Goal: Task Accomplishment & Management: Complete application form

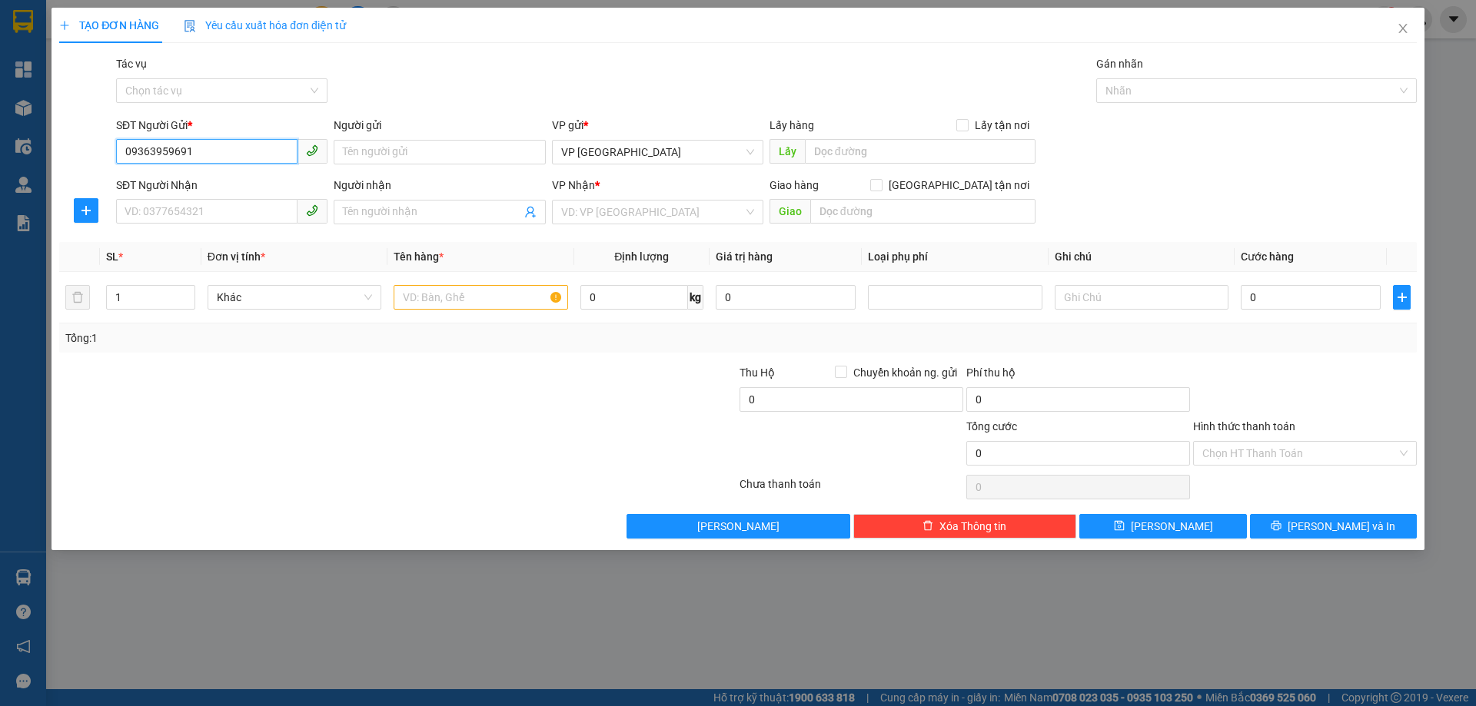
drag, startPoint x: 124, startPoint y: 153, endPoint x: 164, endPoint y: 155, distance: 40.8
click at [164, 155] on input "09363959691" at bounding box center [206, 151] width 181 height 25
click at [134, 154] on input "09363959691" at bounding box center [206, 151] width 181 height 25
click at [145, 153] on input "09363959691" at bounding box center [206, 151] width 181 height 25
click at [133, 153] on input "09363959691" at bounding box center [206, 151] width 181 height 25
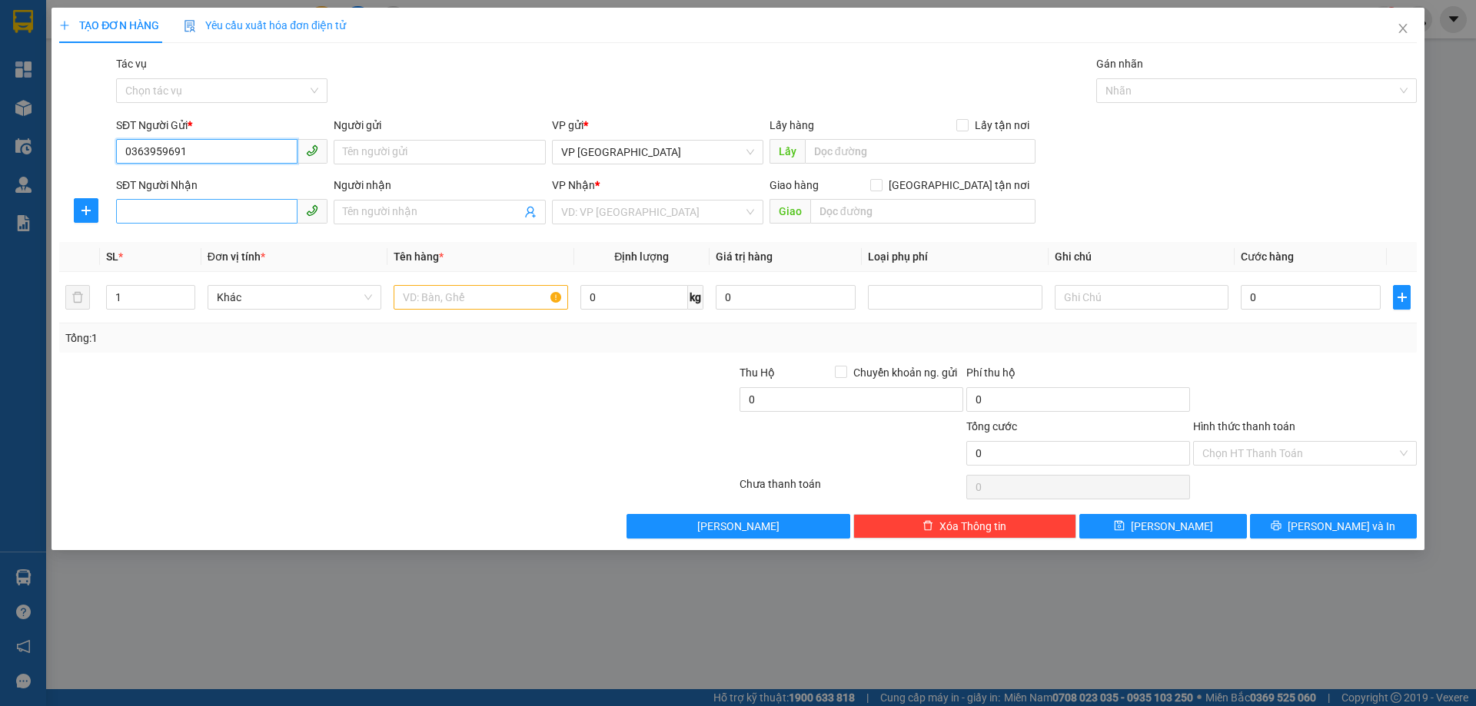
type input "0363959691"
click at [208, 221] on input "SĐT Người Nhận" at bounding box center [206, 211] width 181 height 25
type input "0978034199"
click at [613, 213] on input "search" at bounding box center [652, 212] width 182 height 23
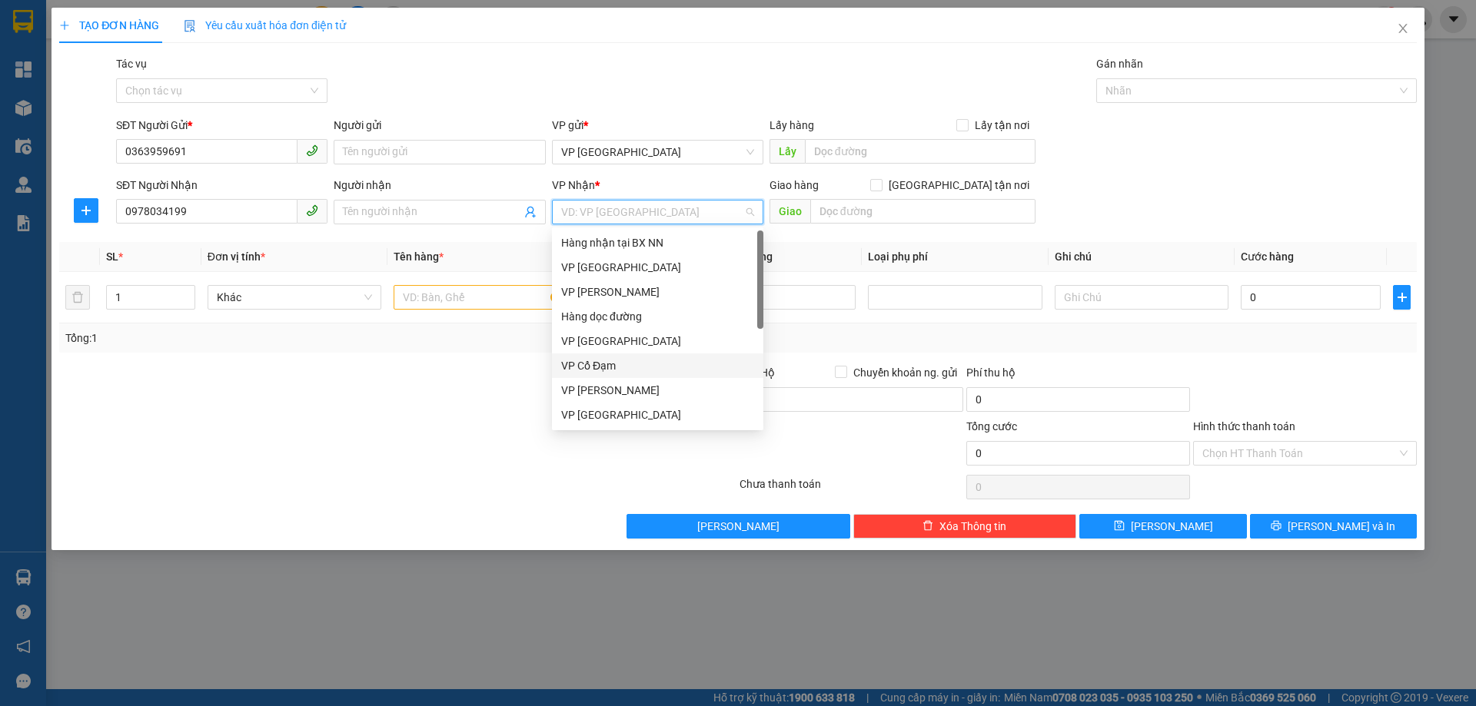
click at [591, 372] on div "VP Cổ Đạm" at bounding box center [657, 365] width 193 height 17
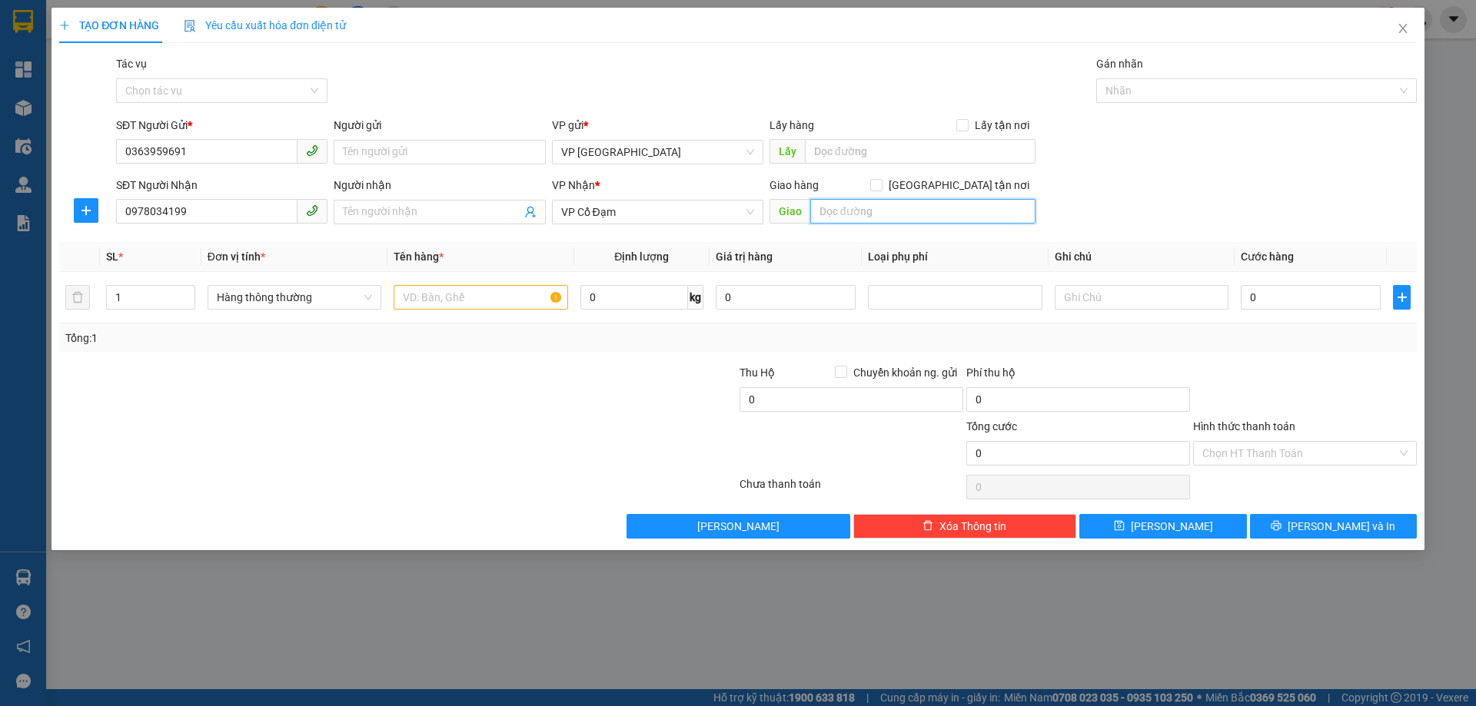
click at [832, 214] on input "text" at bounding box center [922, 211] width 225 height 25
type input "[PERSON_NAME]"
type input "2"
click at [184, 293] on icon "up" at bounding box center [186, 293] width 5 height 5
click at [448, 294] on input "text" at bounding box center [480, 297] width 174 height 25
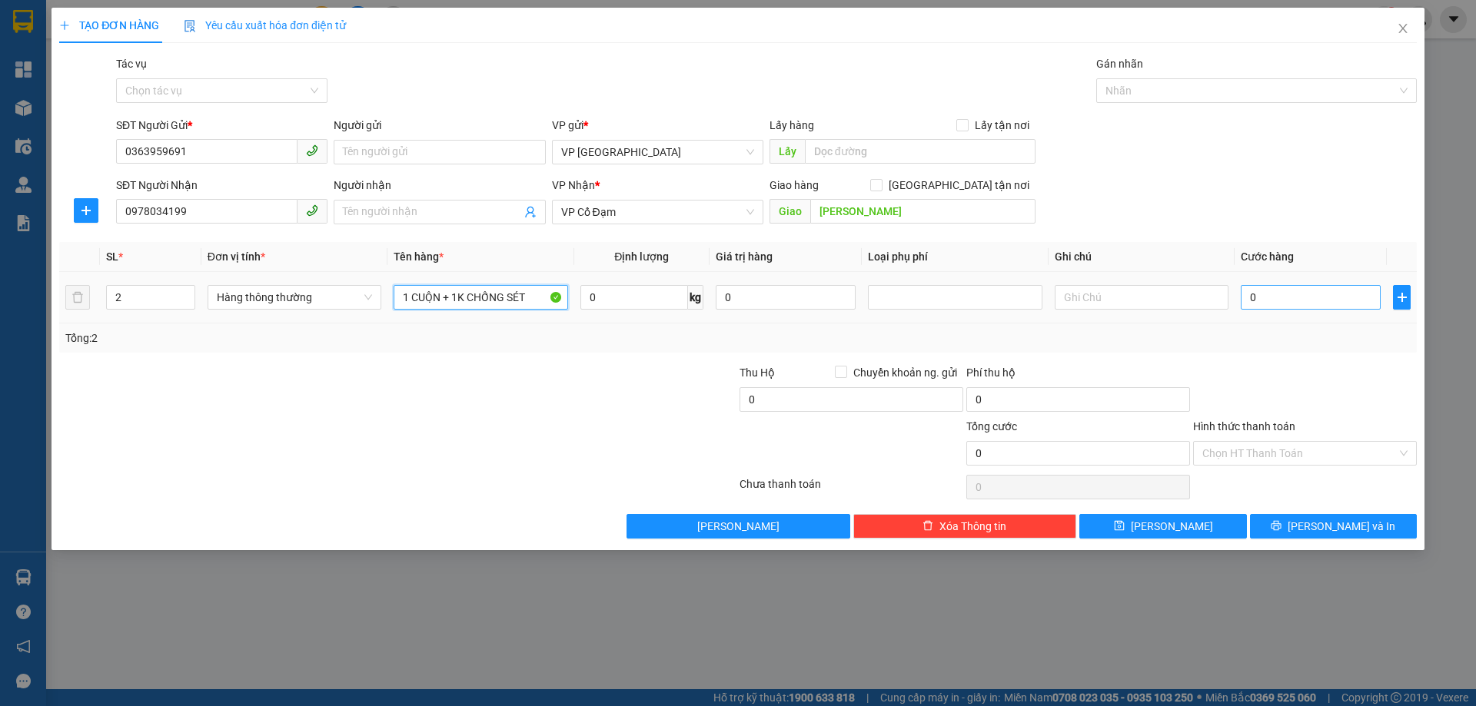
type input "1 CUỘN + 1K CHỐNG SÉT"
click at [1321, 301] on input "0" at bounding box center [1310, 297] width 140 height 25
type input "70"
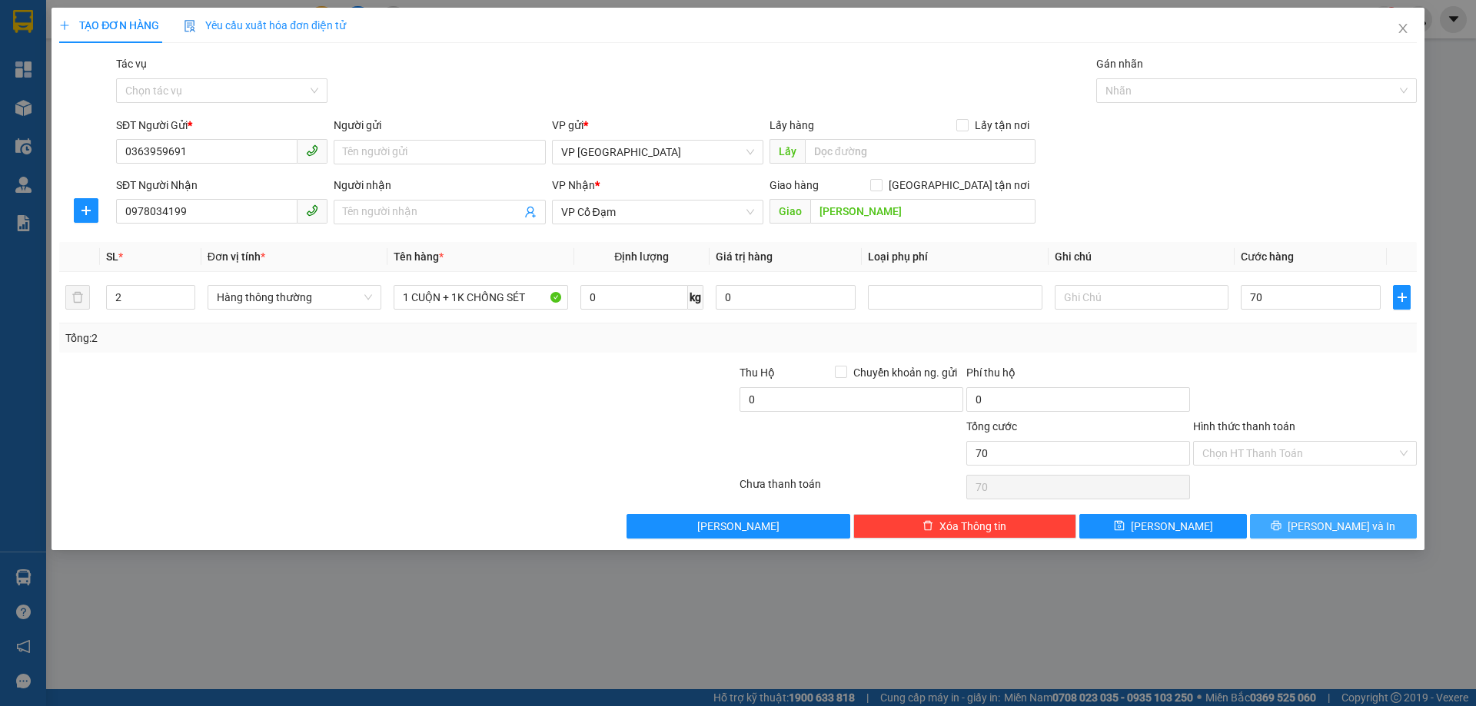
type input "70.000"
click at [1327, 527] on span "[PERSON_NAME] và In" at bounding box center [1341, 526] width 108 height 17
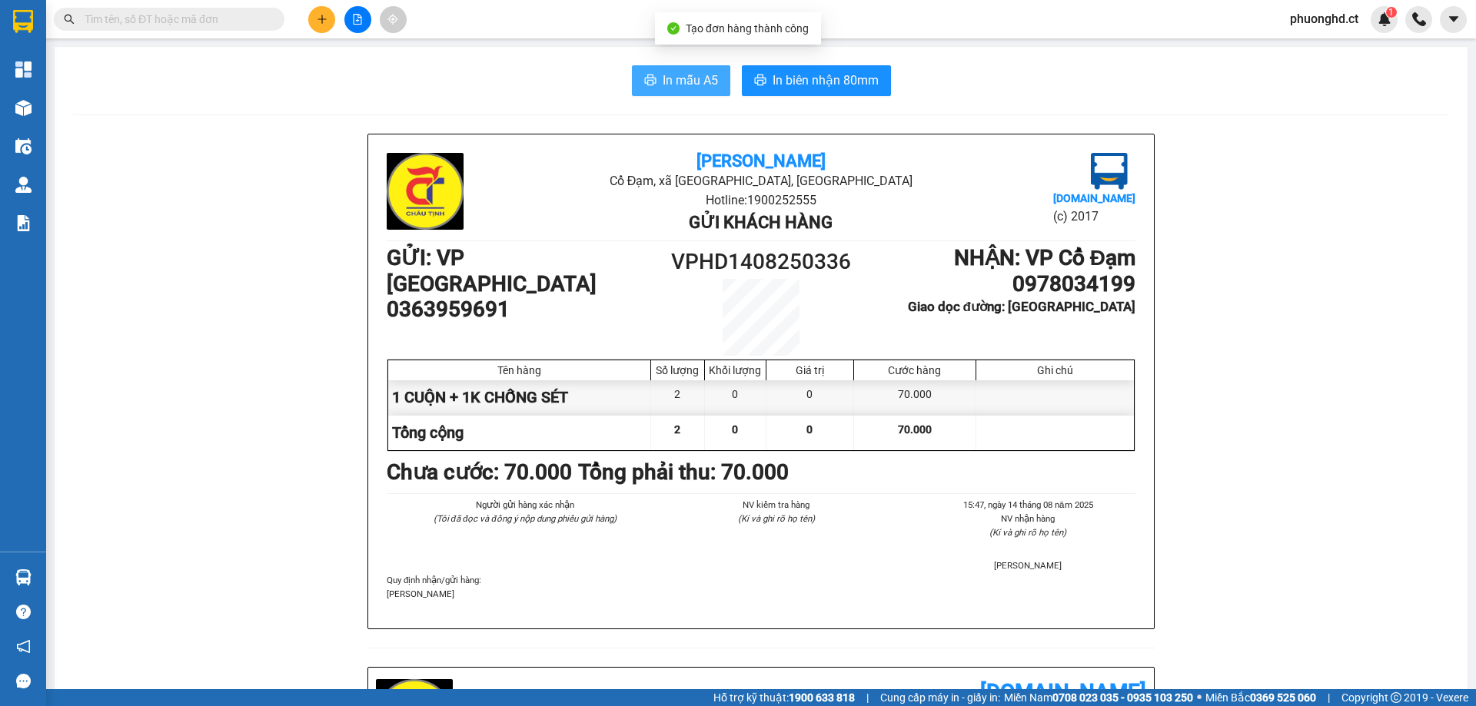
click at [668, 88] on span "In mẫu A5" at bounding box center [689, 80] width 55 height 19
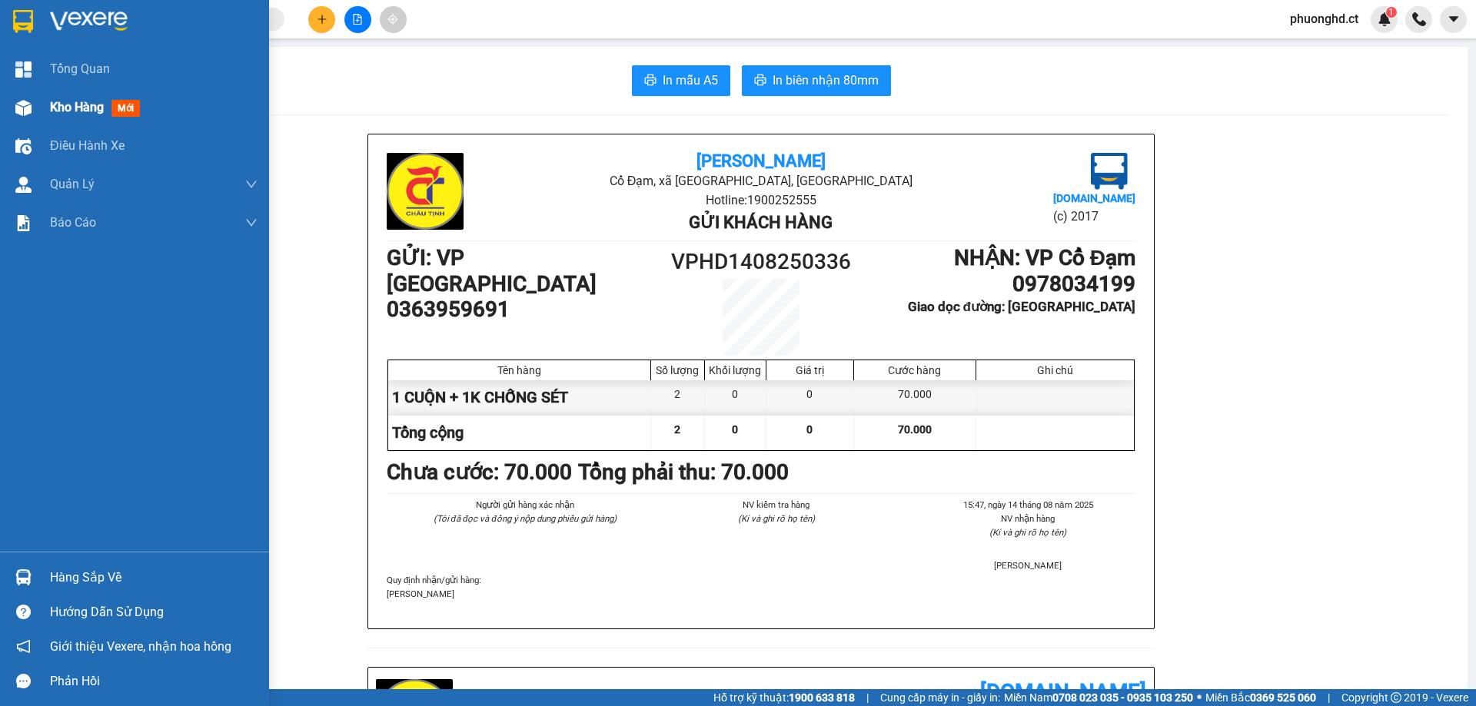
click at [24, 116] on div at bounding box center [23, 108] width 27 height 27
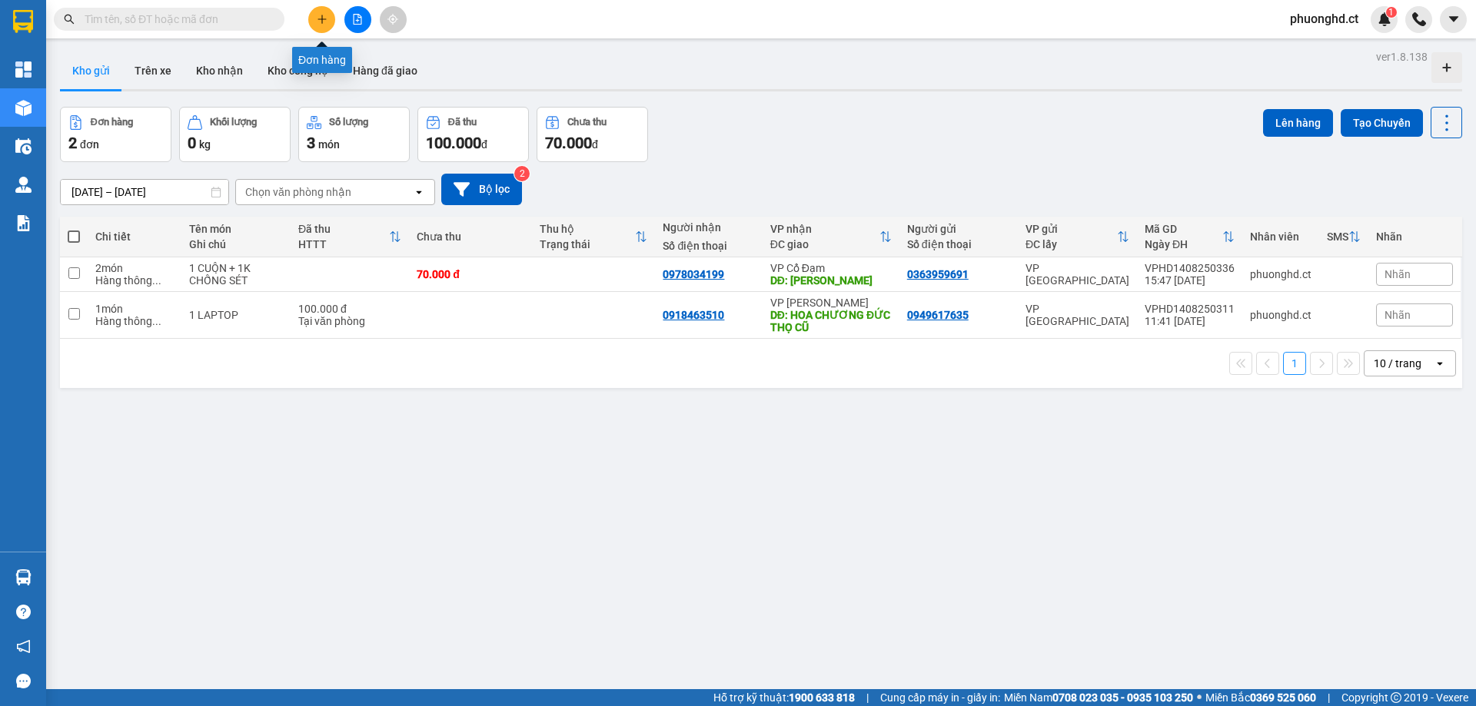
click at [312, 24] on button at bounding box center [321, 19] width 27 height 27
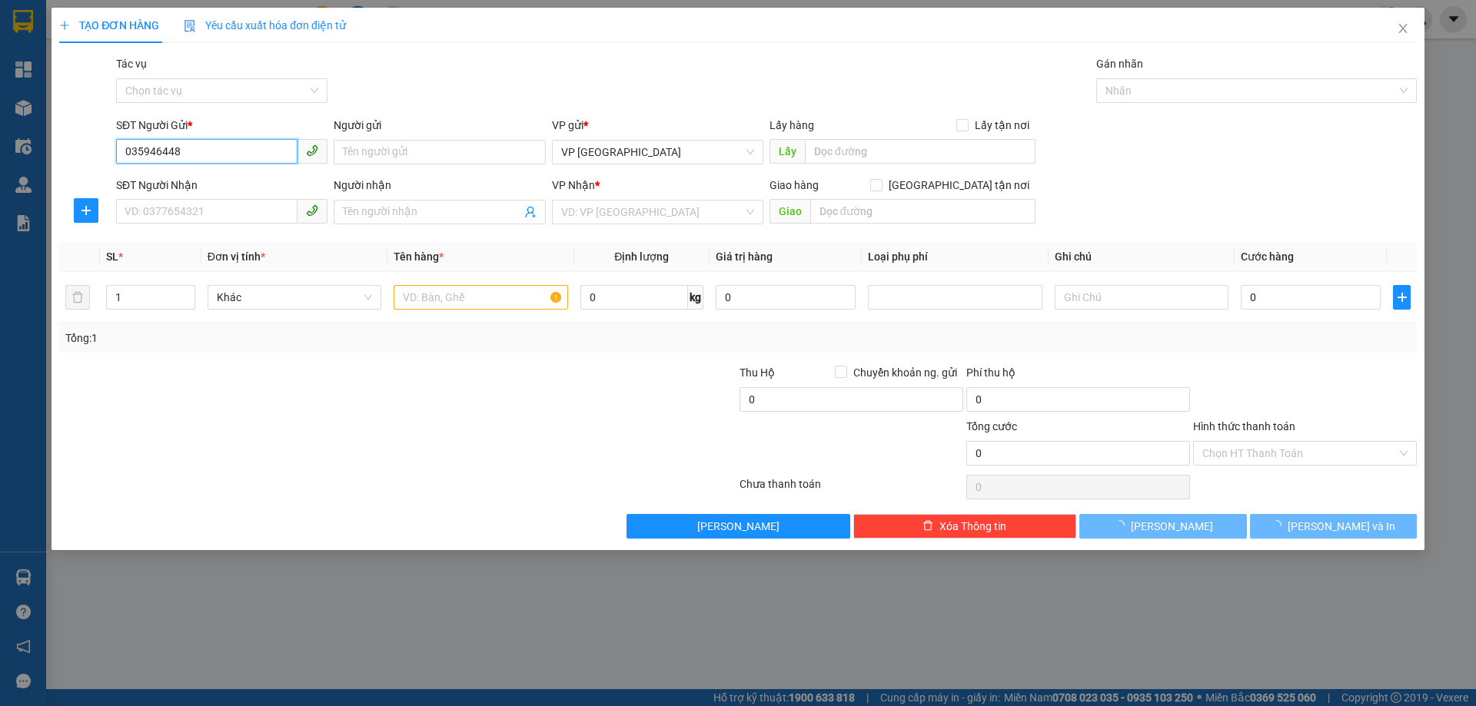
type input "0359464487"
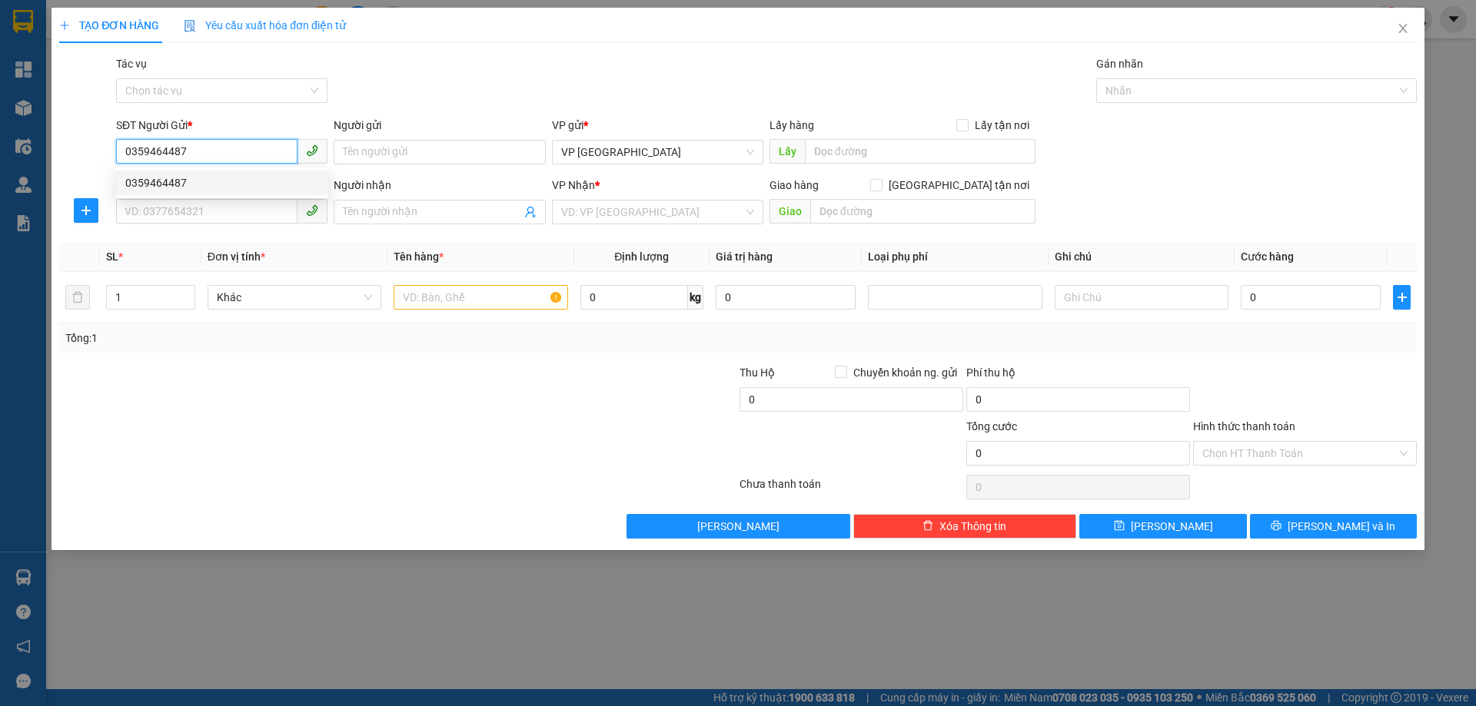
click at [254, 184] on div "0359464487" at bounding box center [221, 182] width 193 height 17
type input "0977503667"
type input "THỊNH LỘC"
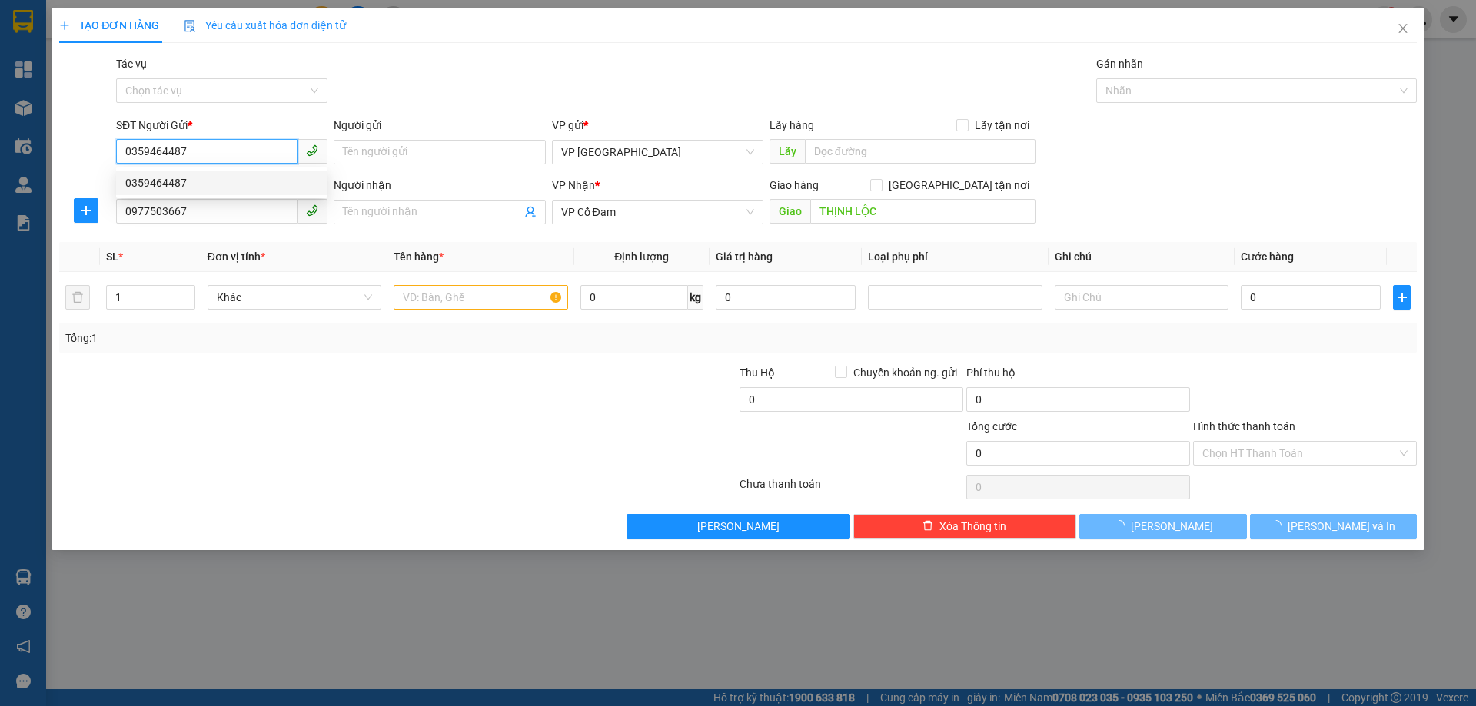
type input "70.000"
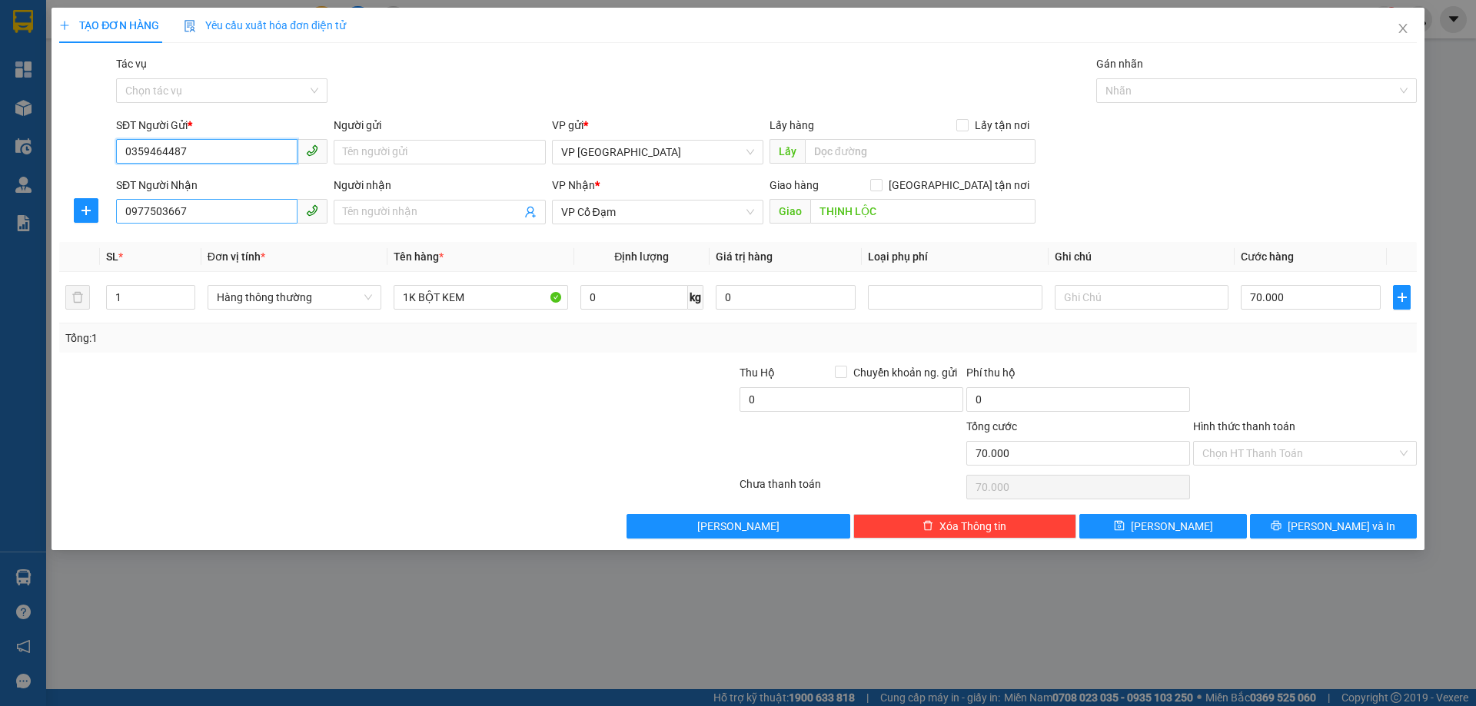
type input "0359464487"
click at [191, 217] on input "0977503667" at bounding box center [206, 211] width 181 height 25
click at [217, 239] on div "0971033389 - A LƯỢNG" at bounding box center [221, 242] width 193 height 17
type input "0971033389"
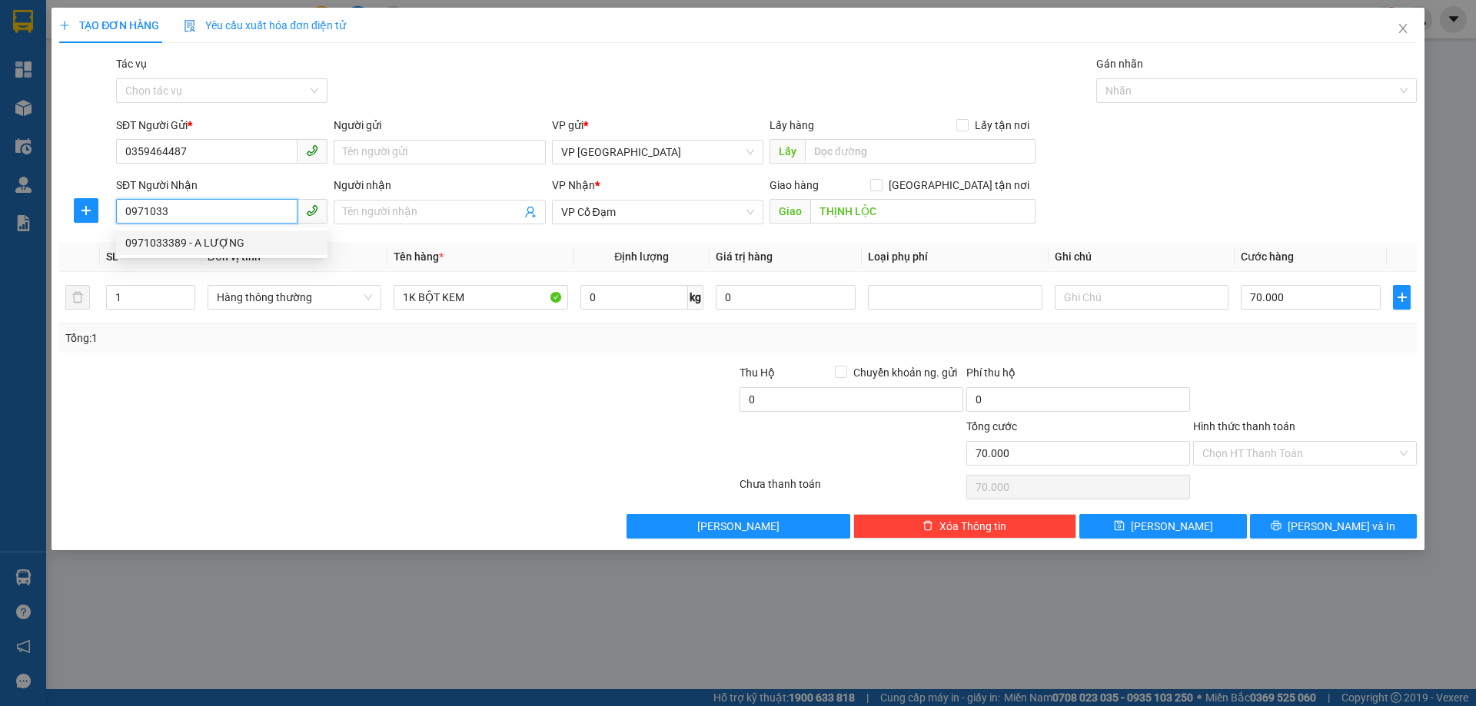
type input "A LƯỢNG"
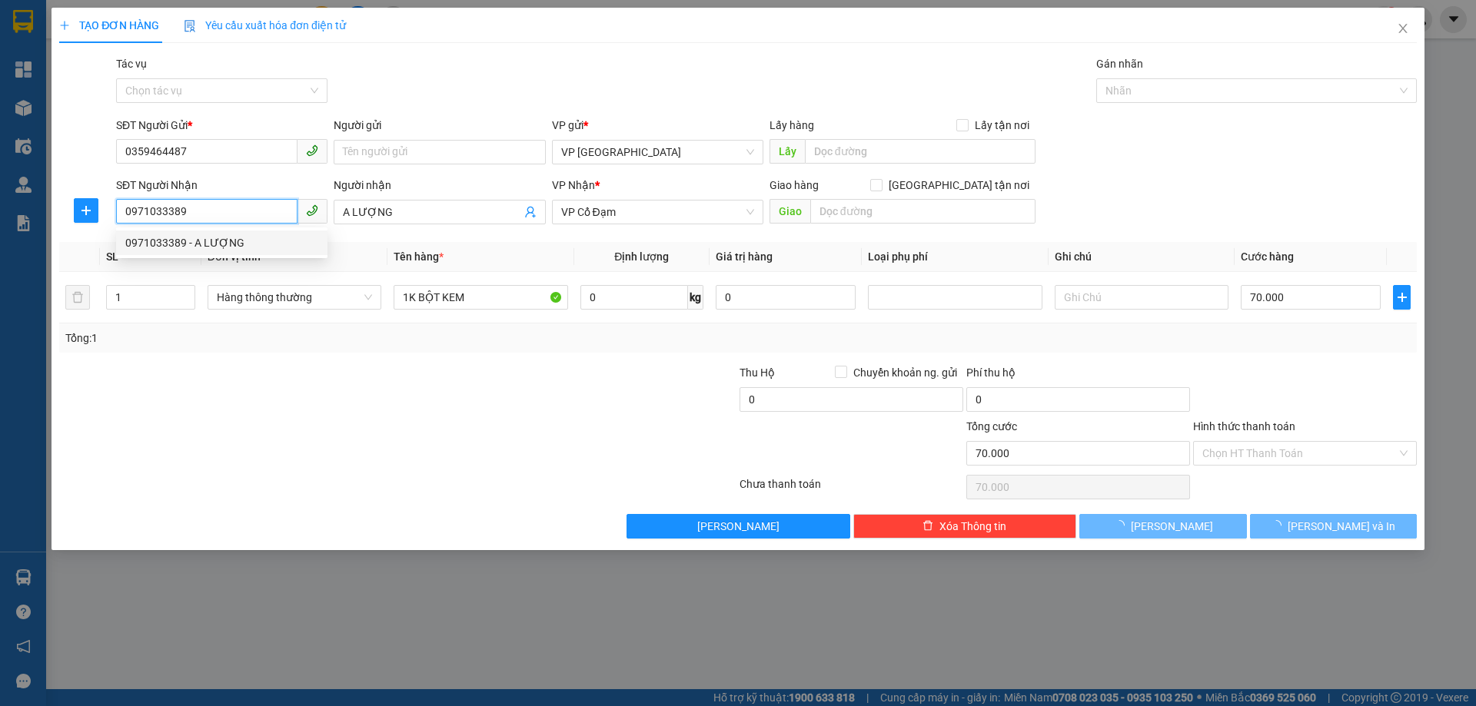
type input "150.000"
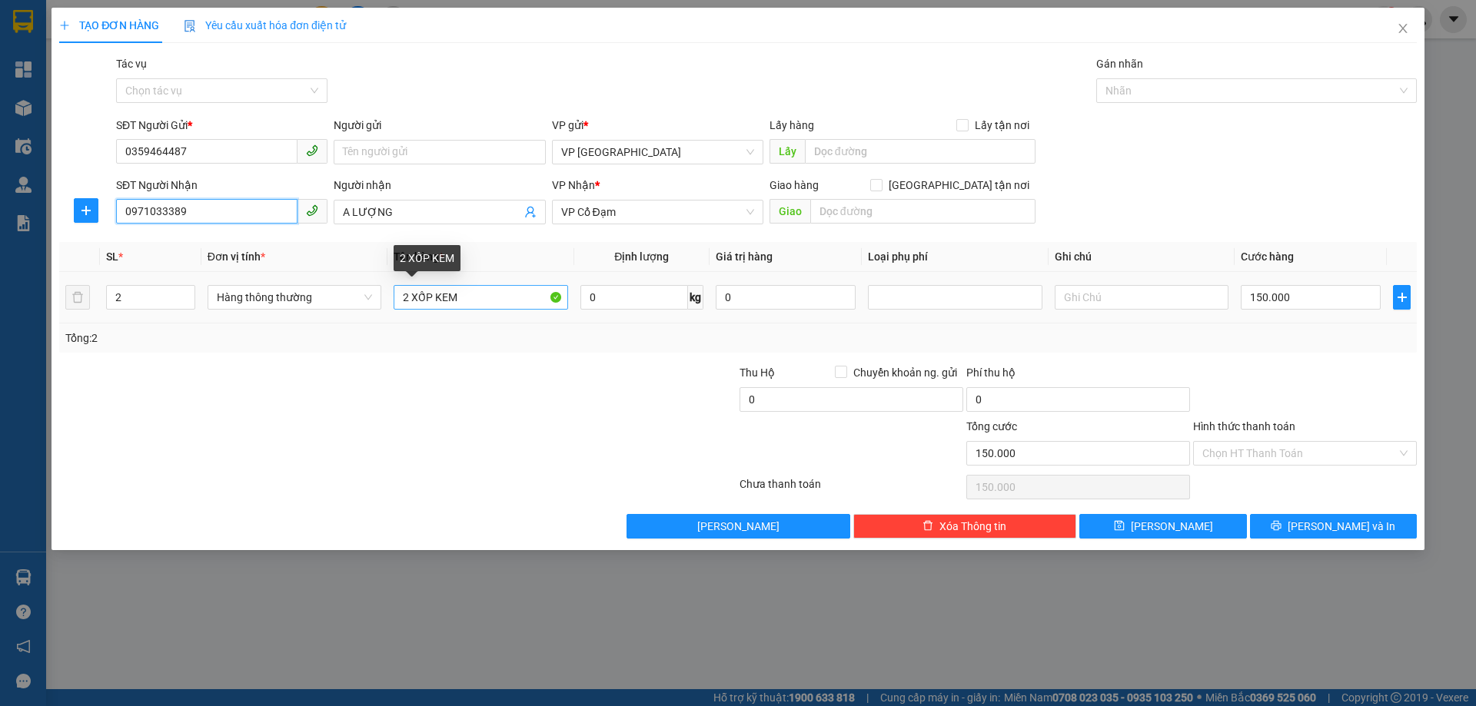
type input "0971033389"
drag, startPoint x: 435, startPoint y: 302, endPoint x: 457, endPoint y: 309, distance: 23.3
click at [457, 309] on input "2 XỐP KEM" at bounding box center [480, 297] width 174 height 25
click at [1342, 293] on input "150.000" at bounding box center [1310, 297] width 140 height 25
click at [1241, 304] on input "150.000" at bounding box center [1310, 297] width 140 height 25
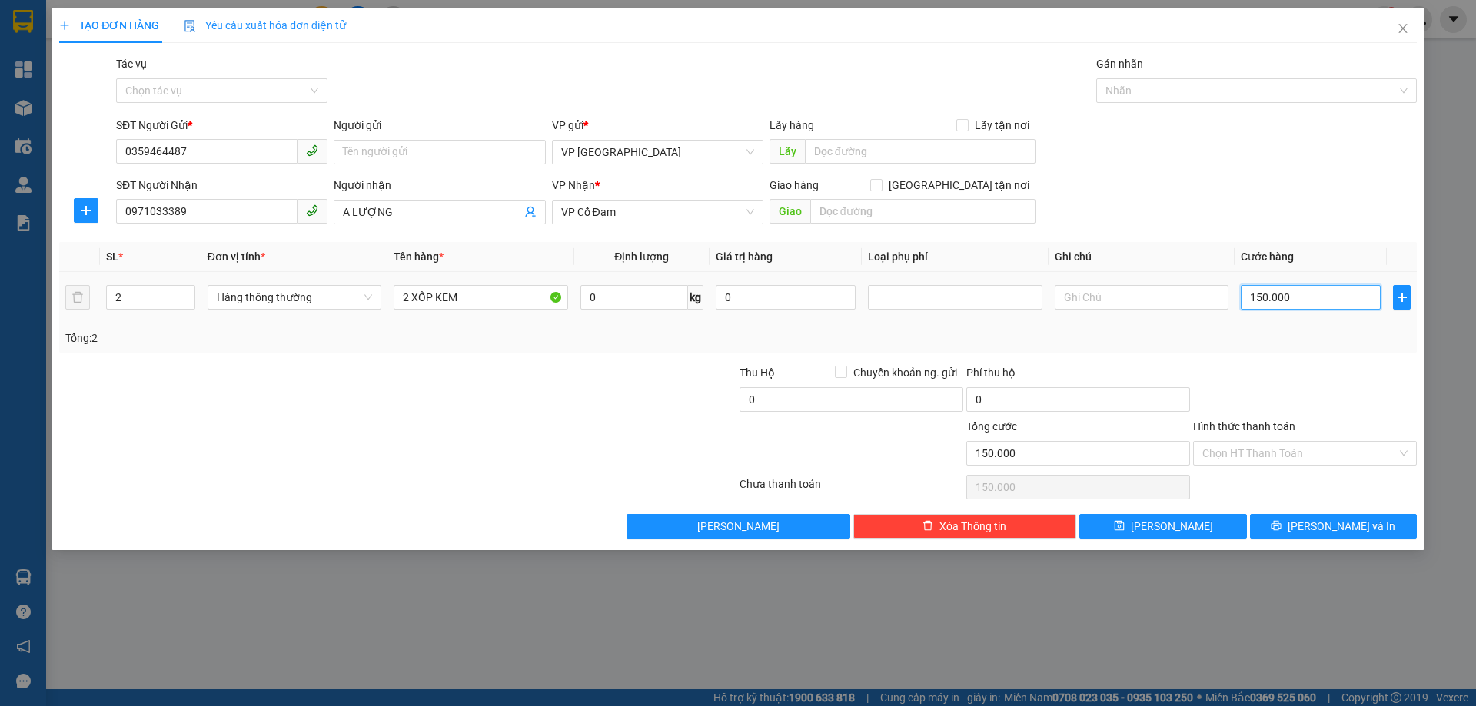
click at [1257, 303] on input "150.000" at bounding box center [1310, 297] width 140 height 25
click at [1277, 335] on div "Tổng: 2" at bounding box center [737, 338] width 1345 height 17
click at [1299, 213] on div "SĐT Người Nhận 0971033389 Người nhận A LƯỢNG VP Nhận * VP Cổ Đạm Giao hàng Giao…" at bounding box center [766, 204] width 1307 height 54
click at [1281, 527] on icon "printer" at bounding box center [1275, 525] width 11 height 11
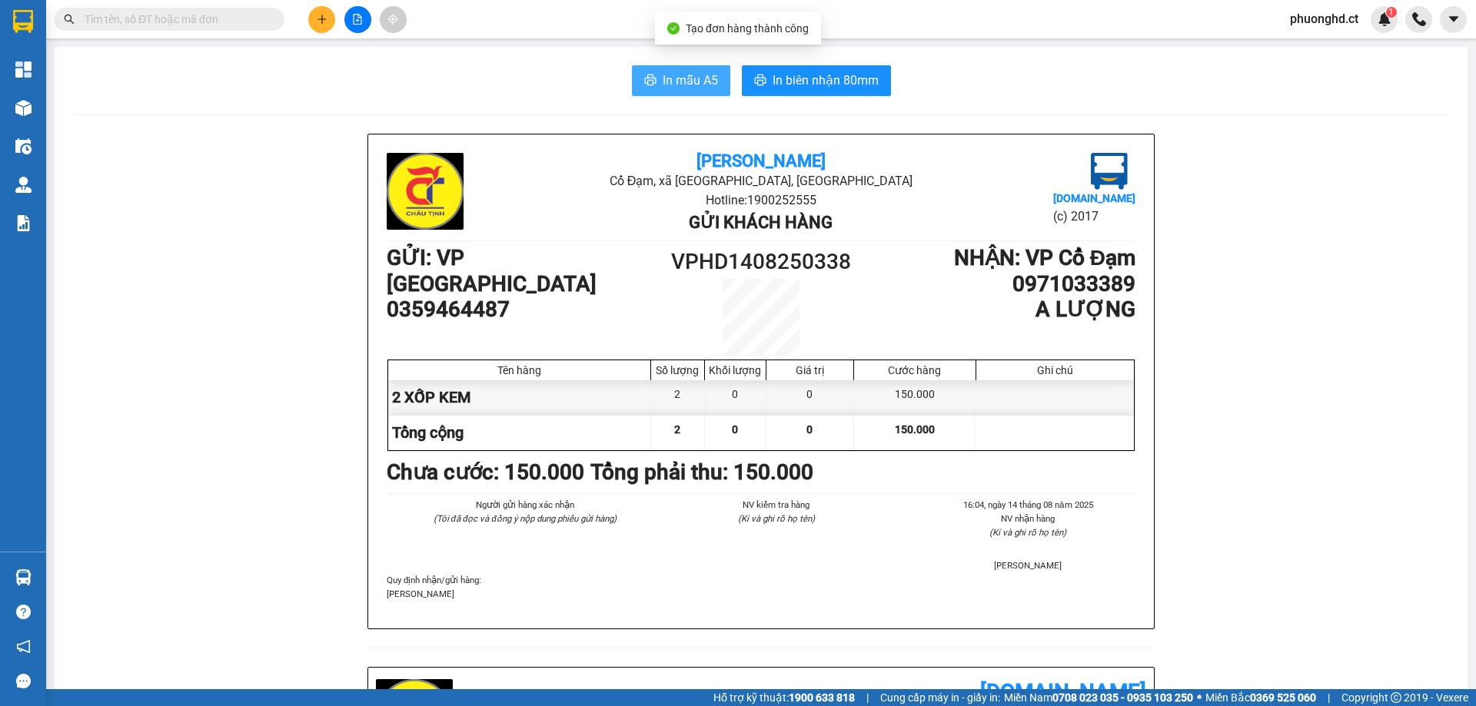
click at [690, 82] on span "In mẫu A5" at bounding box center [689, 80] width 55 height 19
click at [698, 78] on span "In mẫu A5" at bounding box center [689, 80] width 55 height 19
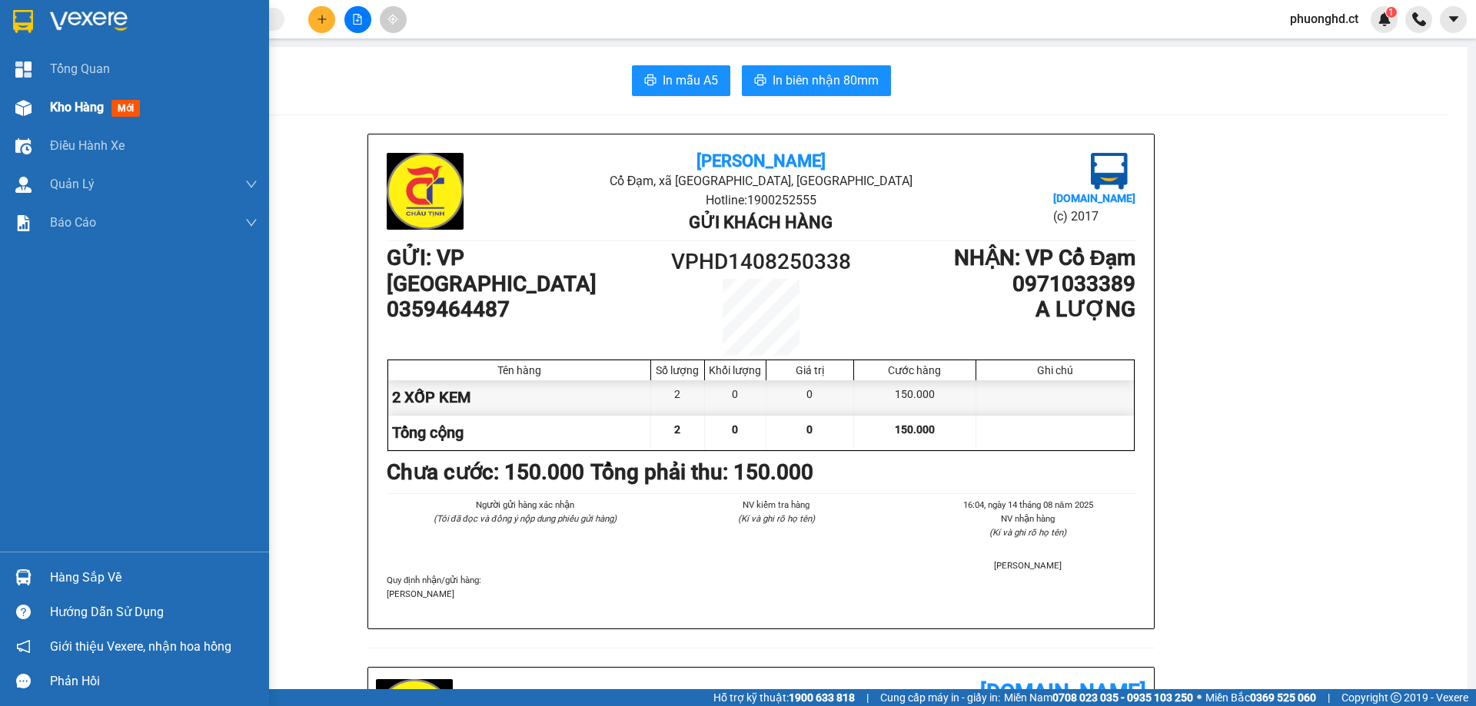
click at [33, 111] on div at bounding box center [23, 108] width 27 height 27
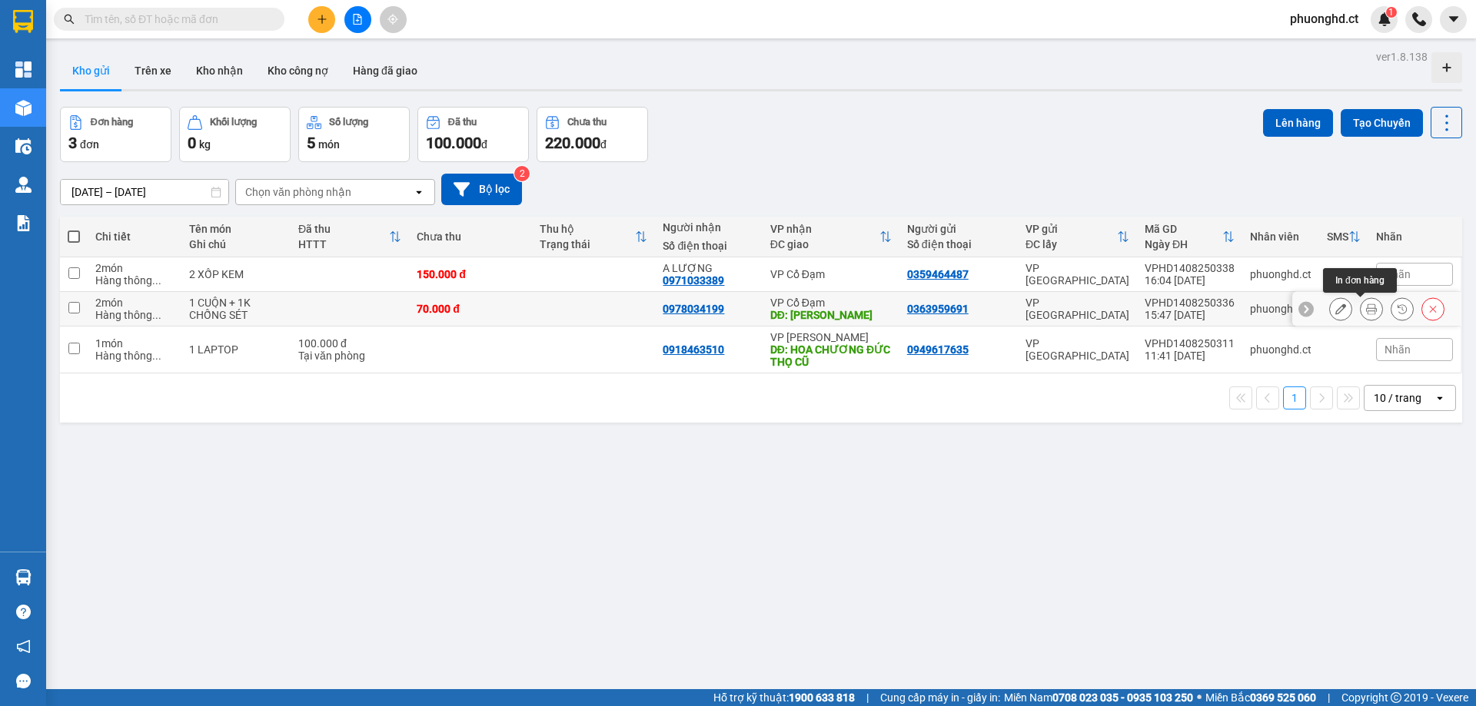
click at [1360, 307] on button at bounding box center [1371, 309] width 22 height 27
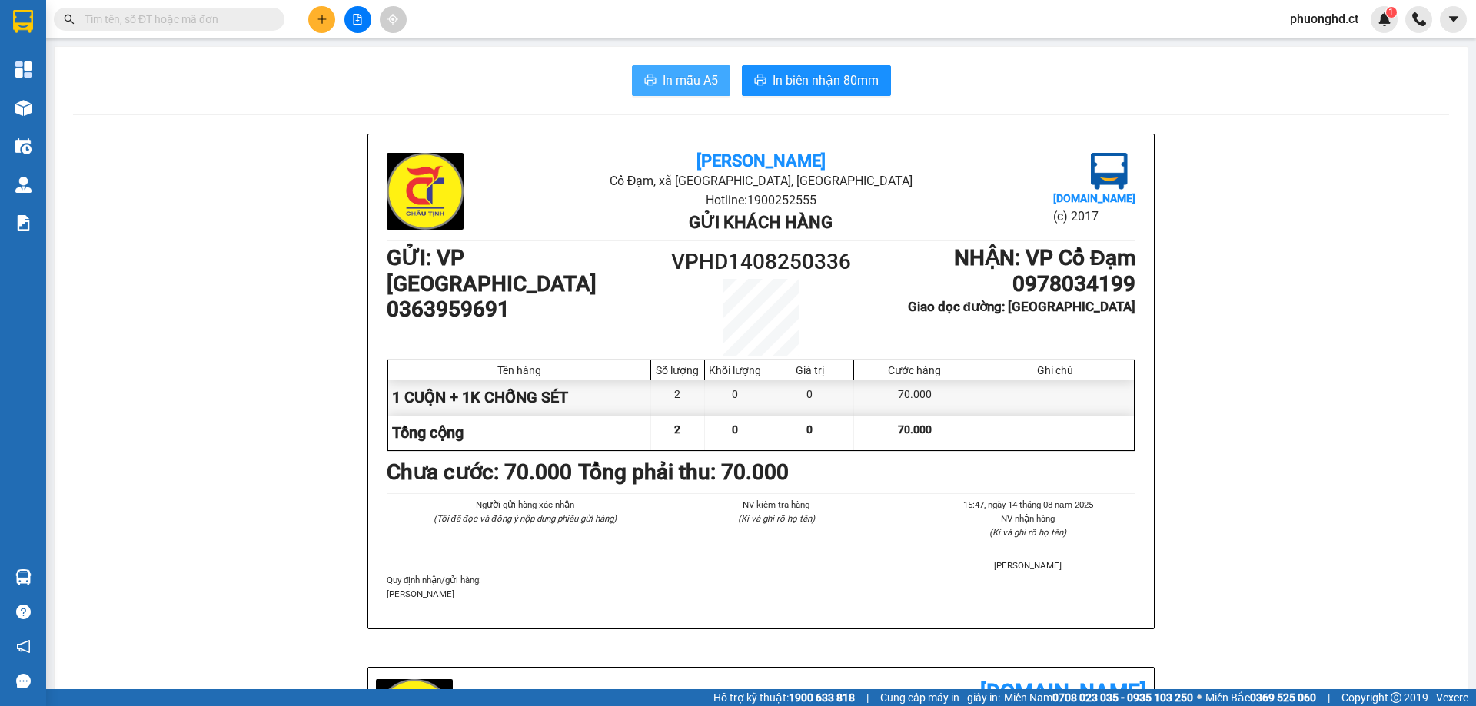
click at [667, 83] on span "In mẫu A5" at bounding box center [689, 80] width 55 height 19
drag, startPoint x: 245, startPoint y: 22, endPoint x: 231, endPoint y: 29, distance: 16.2
click at [244, 22] on input "text" at bounding box center [175, 19] width 181 height 17
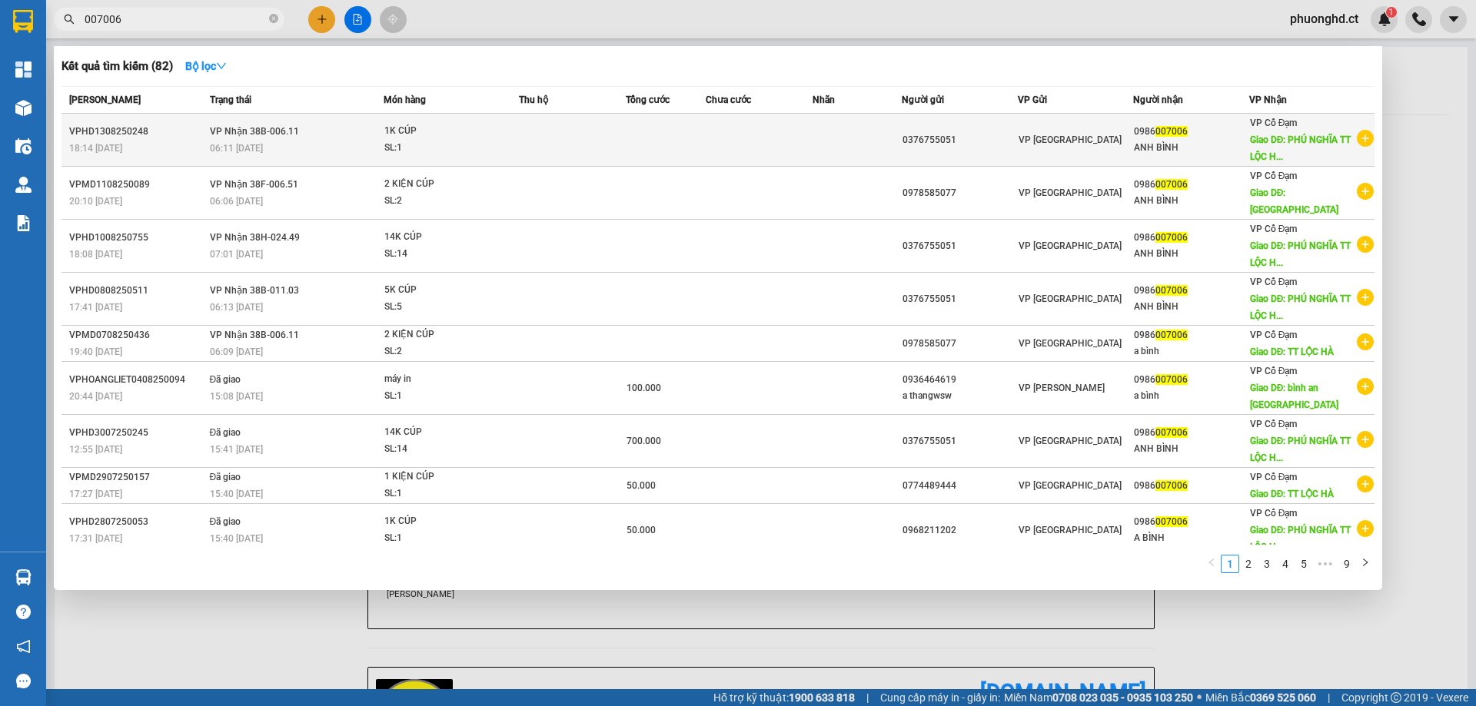
type input "007006"
click at [1358, 141] on icon "plus-circle" at bounding box center [1364, 138] width 17 height 17
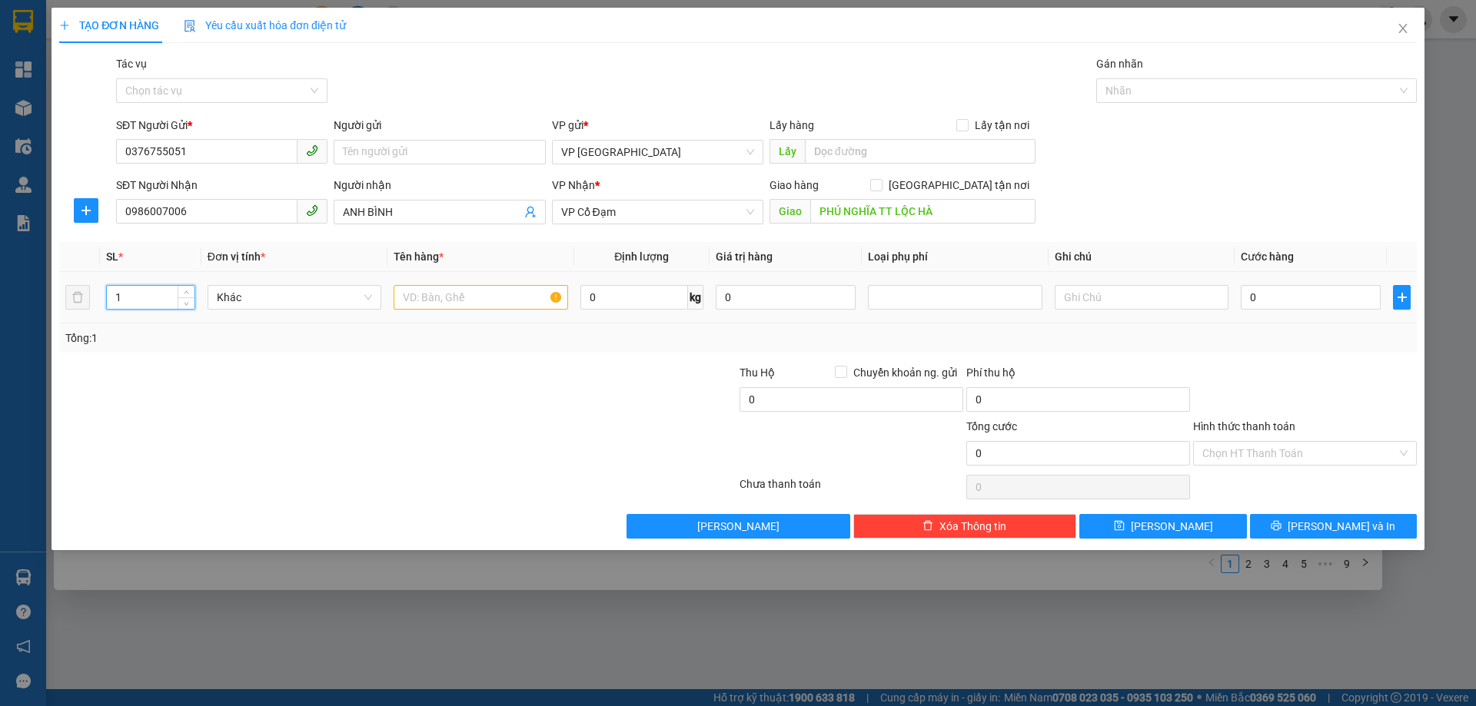
drag, startPoint x: 143, startPoint y: 296, endPoint x: 29, endPoint y: 299, distance: 113.8
click at [29, 299] on div "TẠO ĐƠN HÀNG Yêu cầu xuất hóa đơn điện tử Transit Pickup Surcharge Ids Transit …" at bounding box center [738, 353] width 1476 height 706
type input "6"
click at [490, 304] on input "text" at bounding box center [480, 297] width 174 height 25
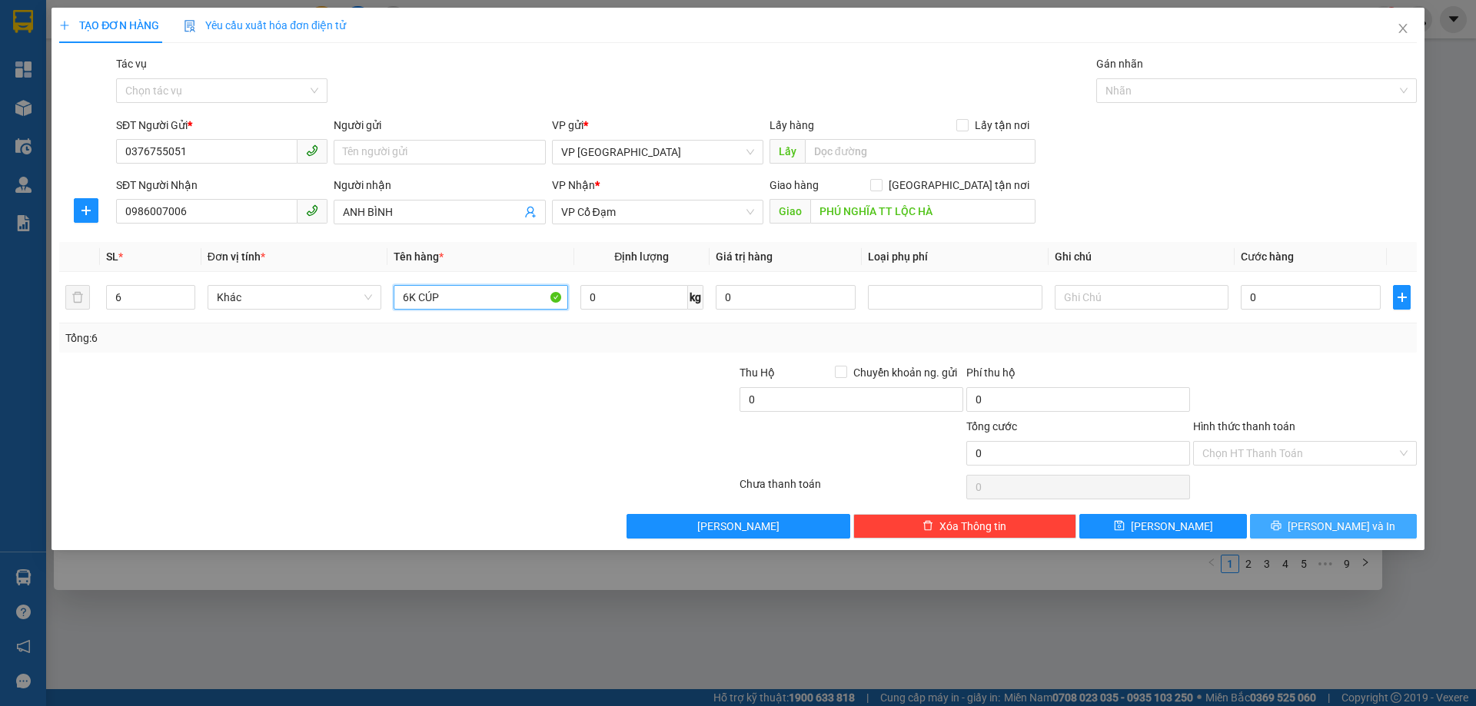
type input "6K CÚP"
click at [1353, 532] on span "[PERSON_NAME] và In" at bounding box center [1341, 526] width 108 height 17
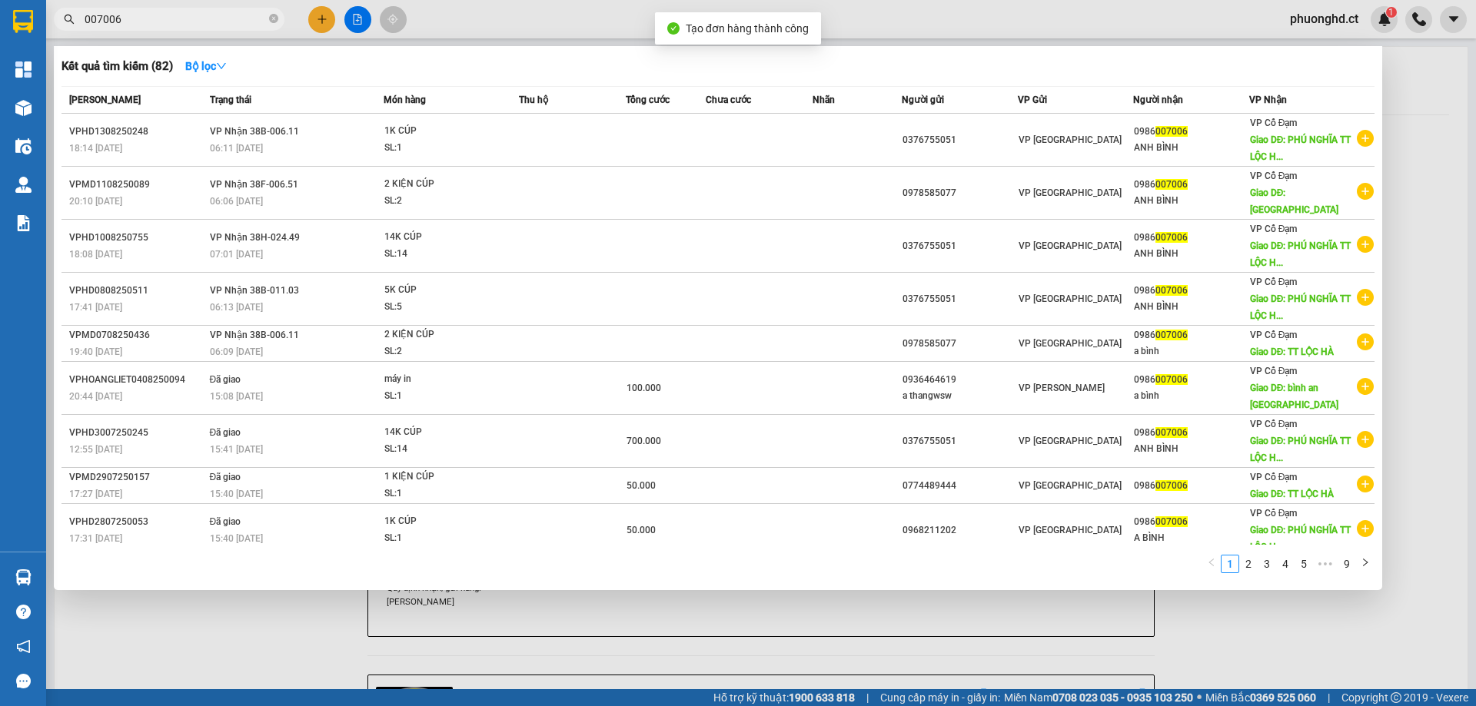
click at [1360, 642] on div at bounding box center [738, 353] width 1476 height 706
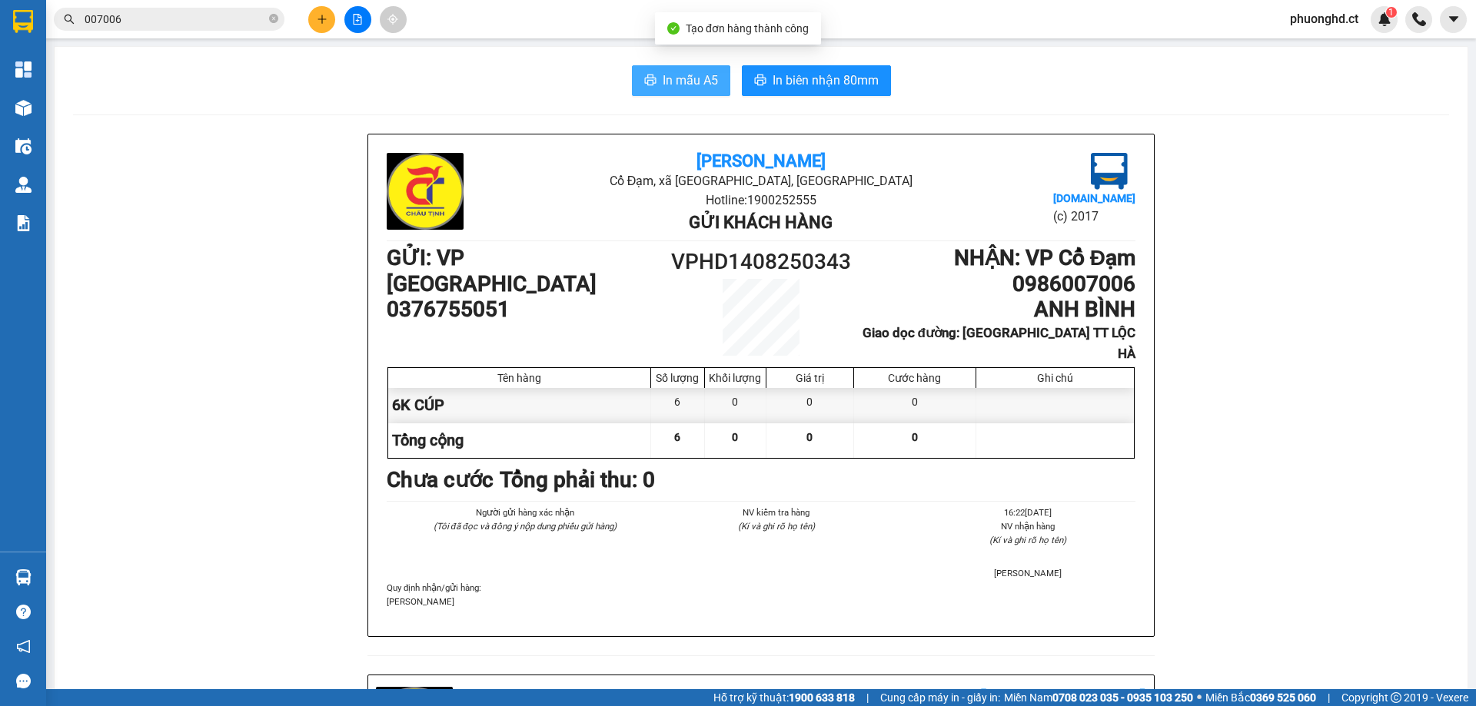
click at [689, 74] on span "In mẫu A5" at bounding box center [689, 80] width 55 height 19
